Goal: Task Accomplishment & Management: Complete application form

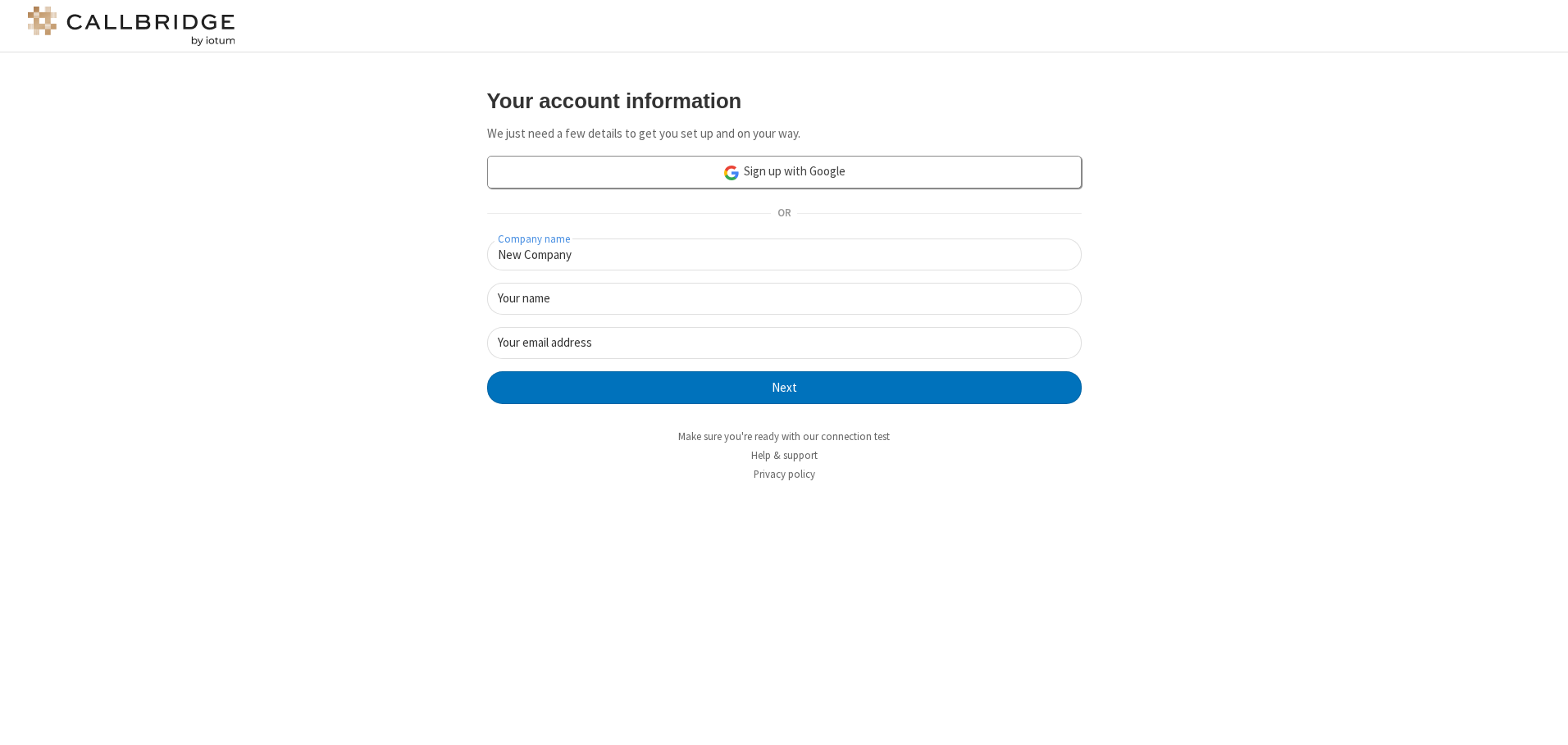
type input "New Company"
type input "New User"
type input "[EMAIL_ADDRESS]."
click button "Next" at bounding box center [784, 388] width 595 height 33
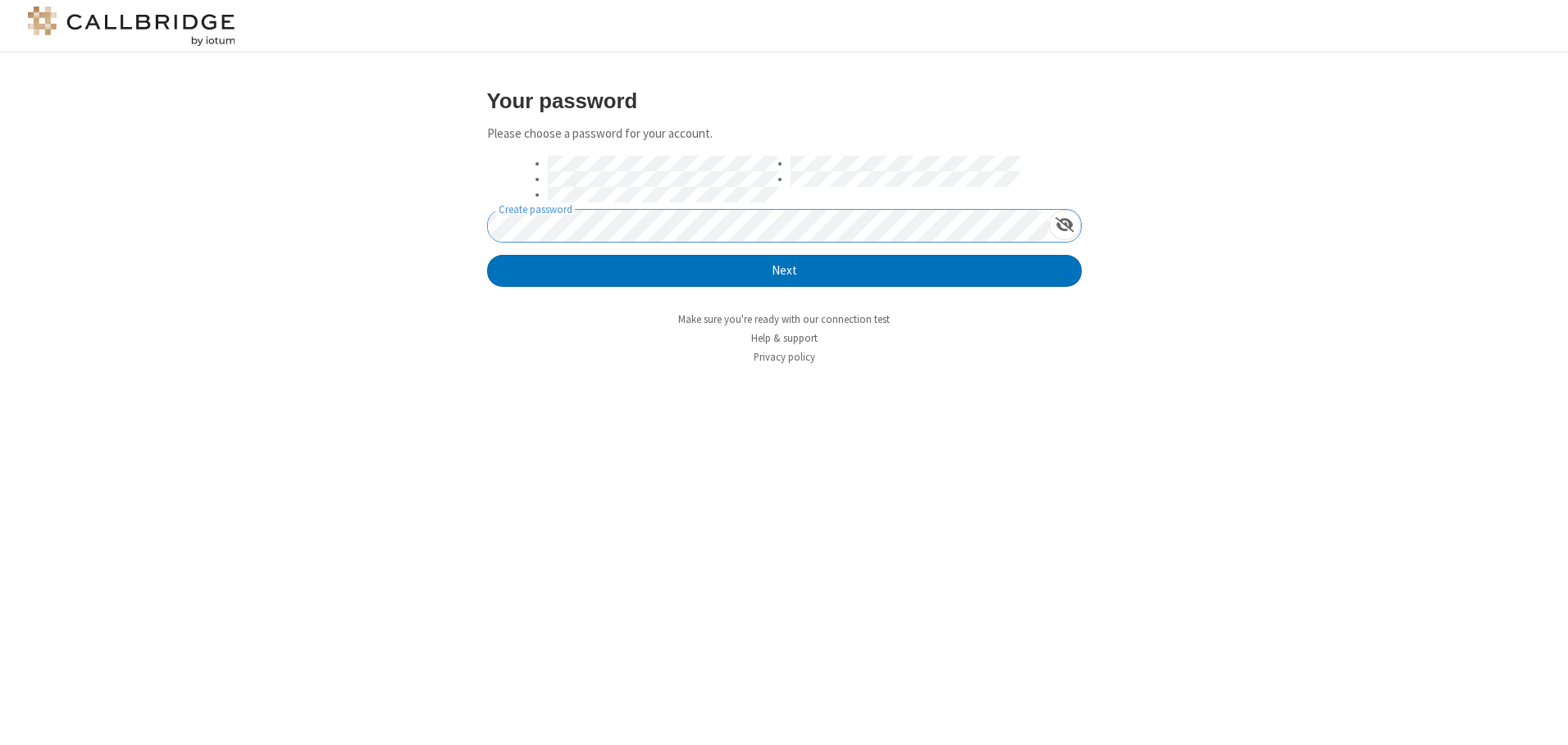
click at [487, 255] on button "Next" at bounding box center [784, 272] width 595 height 33
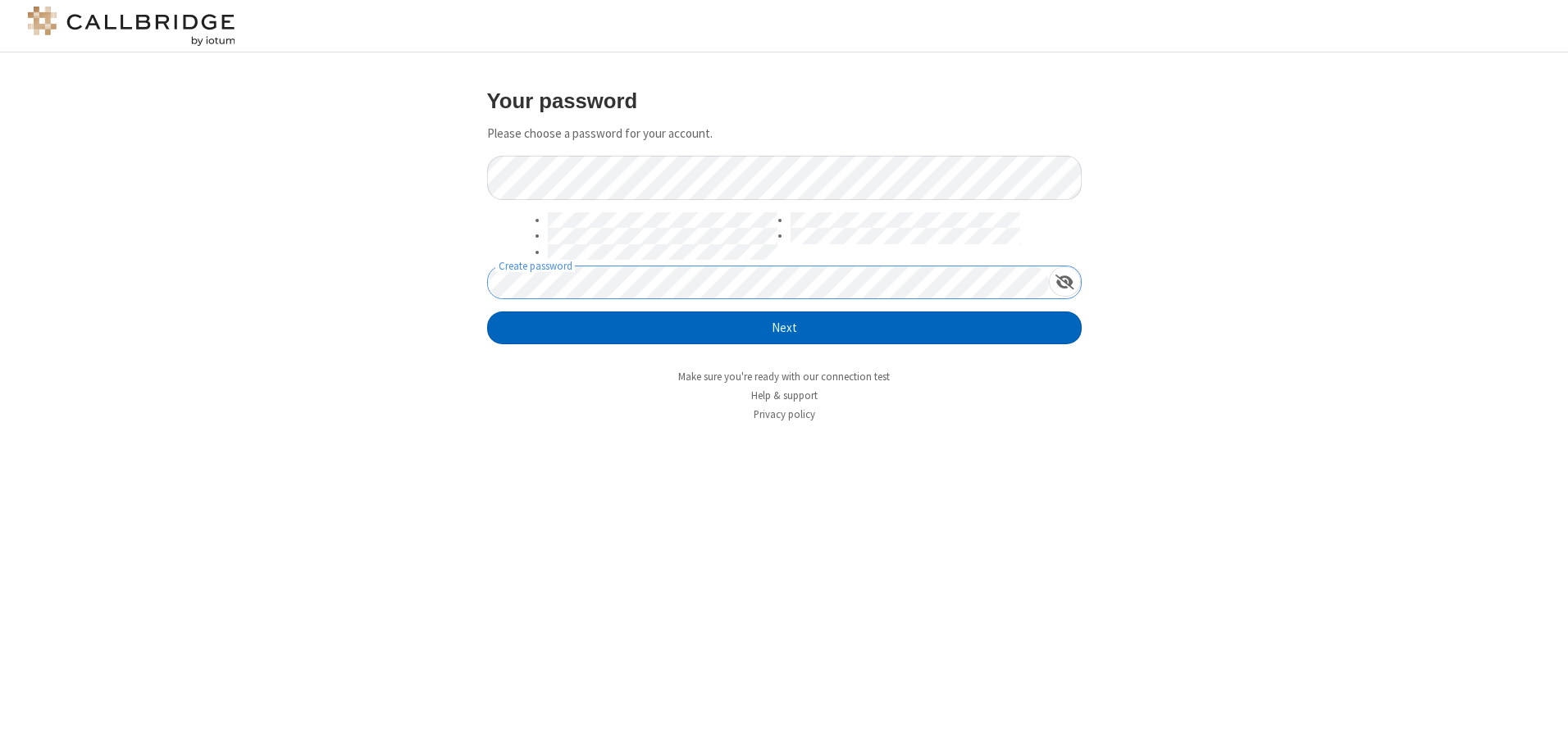
click at [784, 328] on button "Next" at bounding box center [784, 329] width 595 height 33
